Goal: Task Accomplishment & Management: Manage account settings

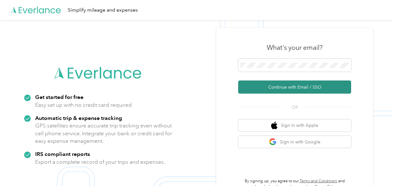
click at [287, 85] on button "Continue with Email / SSO" at bounding box center [294, 87] width 113 height 13
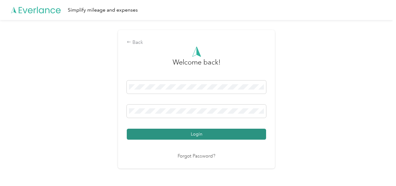
click at [214, 134] on button "Login" at bounding box center [196, 134] width 139 height 11
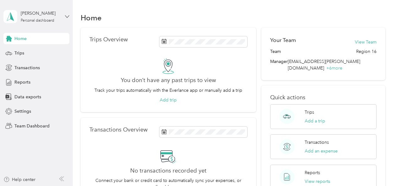
click at [67, 16] on icon at bounding box center [67, 16] width 4 height 4
click at [57, 54] on div "Team dashboard Personal dashboard Log out" at bounding box center [87, 65] width 159 height 40
click at [64, 17] on div "[PERSON_NAME] Personal dashboard" at bounding box center [36, 17] width 66 height 22
click at [44, 52] on div "Team dashboard" at bounding box center [87, 50] width 159 height 11
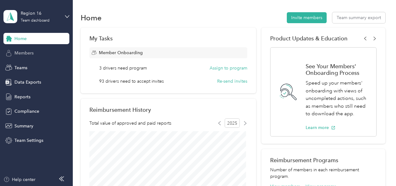
click at [33, 55] on span "Members" at bounding box center [23, 53] width 19 height 7
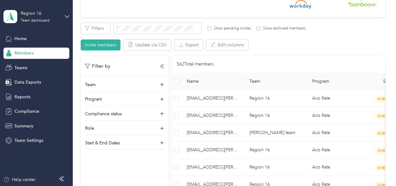
scroll to position [63, 0]
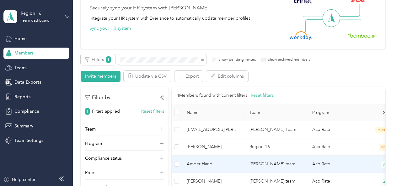
click at [208, 162] on span "Amber Hand" at bounding box center [213, 164] width 53 height 7
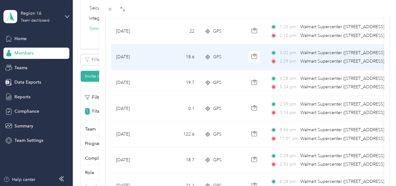
scroll to position [220, 0]
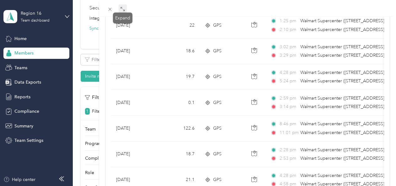
click at [122, 11] on icon at bounding box center [122, 9] width 5 height 5
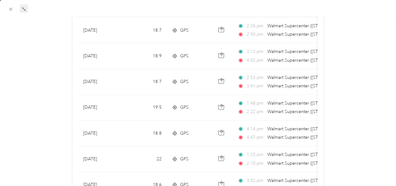
scroll to position [0, 0]
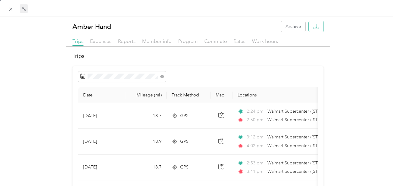
click at [309, 28] on button "button" at bounding box center [316, 26] width 15 height 11
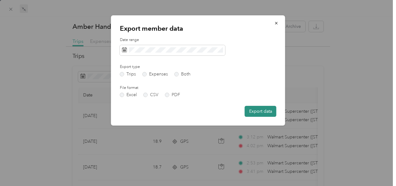
click at [254, 110] on button "Export data" at bounding box center [261, 111] width 32 height 11
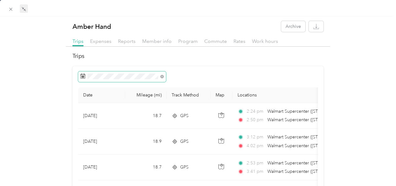
click at [83, 77] on icon at bounding box center [82, 76] width 5 height 5
click at [83, 77] on rect at bounding box center [83, 77] width 1 height 1
click at [160, 77] on icon at bounding box center [161, 76] width 3 height 3
click at [97, 76] on div at bounding box center [97, 93] width 4 height 186
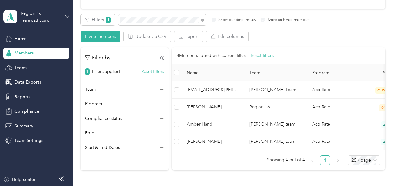
scroll to position [126, 0]
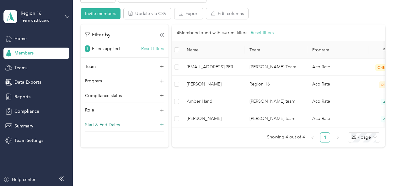
click at [109, 126] on p "Start & End Dates" at bounding box center [102, 125] width 35 height 7
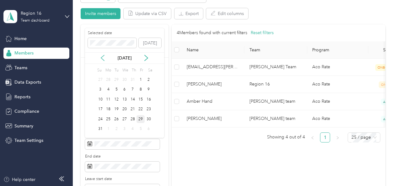
click at [104, 60] on icon at bounding box center [102, 58] width 6 height 6
click at [114, 60] on p "[DATE]" at bounding box center [124, 58] width 26 height 7
click at [134, 80] on div "1" at bounding box center [133, 80] width 8 height 8
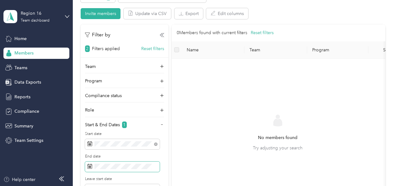
click at [107, 163] on span at bounding box center [122, 167] width 75 height 11
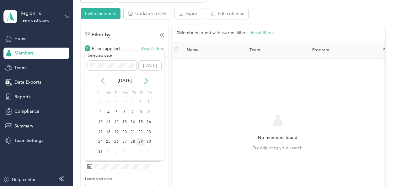
click at [104, 81] on icon at bounding box center [102, 81] width 6 height 6
click at [136, 140] on div "31" at bounding box center [133, 142] width 8 height 8
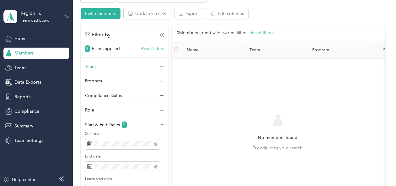
click at [126, 65] on div "Team" at bounding box center [124, 68] width 79 height 10
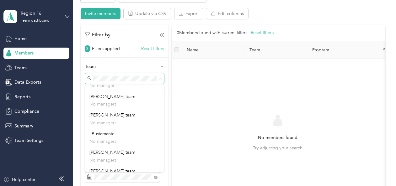
scroll to position [416, 0]
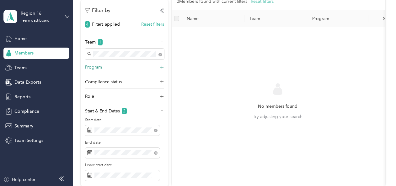
scroll to position [94, 0]
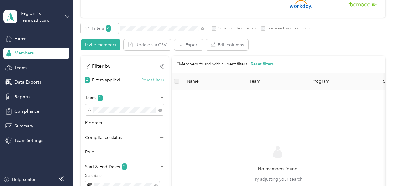
click at [144, 80] on button "Reset filters" at bounding box center [152, 80] width 23 height 7
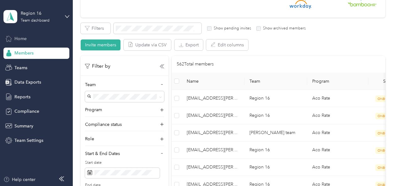
click at [24, 41] on span "Home" at bounding box center [20, 38] width 12 height 7
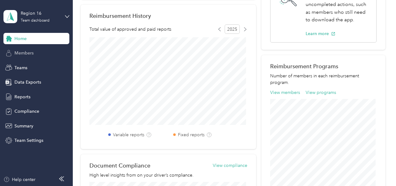
click at [29, 56] on div "Members" at bounding box center [36, 53] width 66 height 11
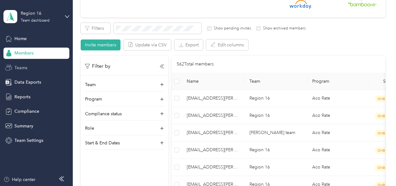
click at [37, 69] on div "Teams" at bounding box center [36, 67] width 66 height 11
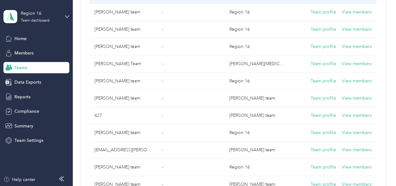
scroll to position [408, 0]
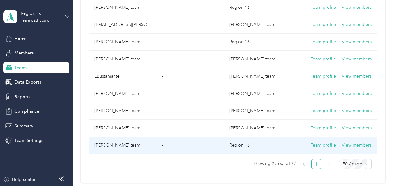
click at [131, 140] on td "[PERSON_NAME] team" at bounding box center [122, 145] width 67 height 17
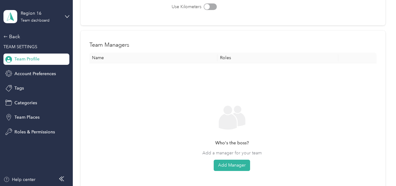
scroll to position [114, 0]
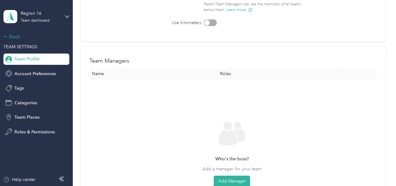
click at [16, 37] on div "Back" at bounding box center [34, 37] width 63 height 8
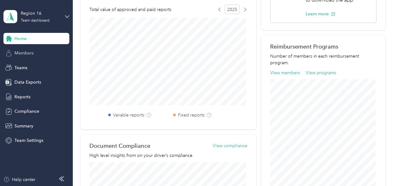
click at [30, 52] on span "Members" at bounding box center [23, 53] width 19 height 7
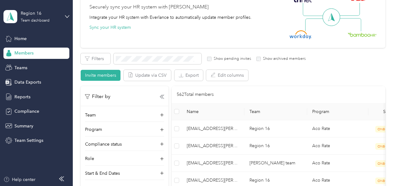
scroll to position [51, 0]
